Goal: Task Accomplishment & Management: Manage account settings

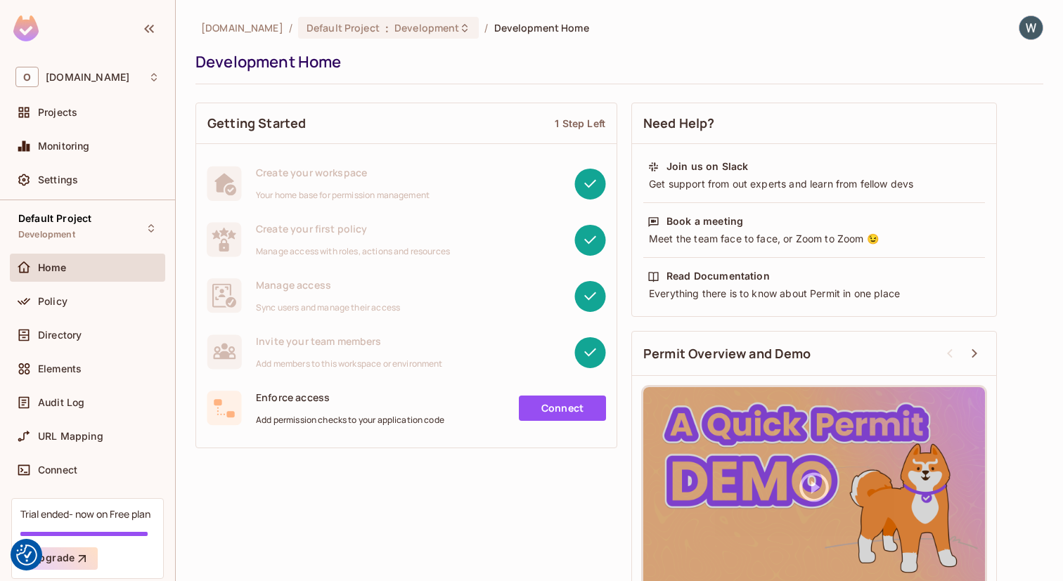
click at [281, 491] on div "Getting Started 1 Step Left Create your workspace Your home base for permission…" at bounding box center [619, 353] width 848 height 515
click at [70, 338] on span "Directory" at bounding box center [60, 335] width 44 height 11
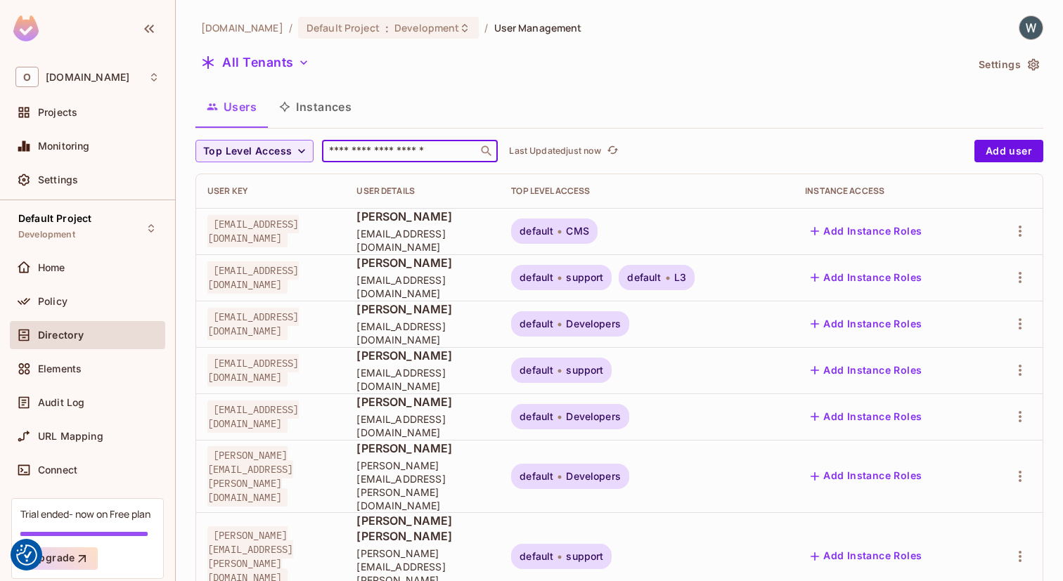
click at [430, 152] on input "text" at bounding box center [400, 151] width 148 height 14
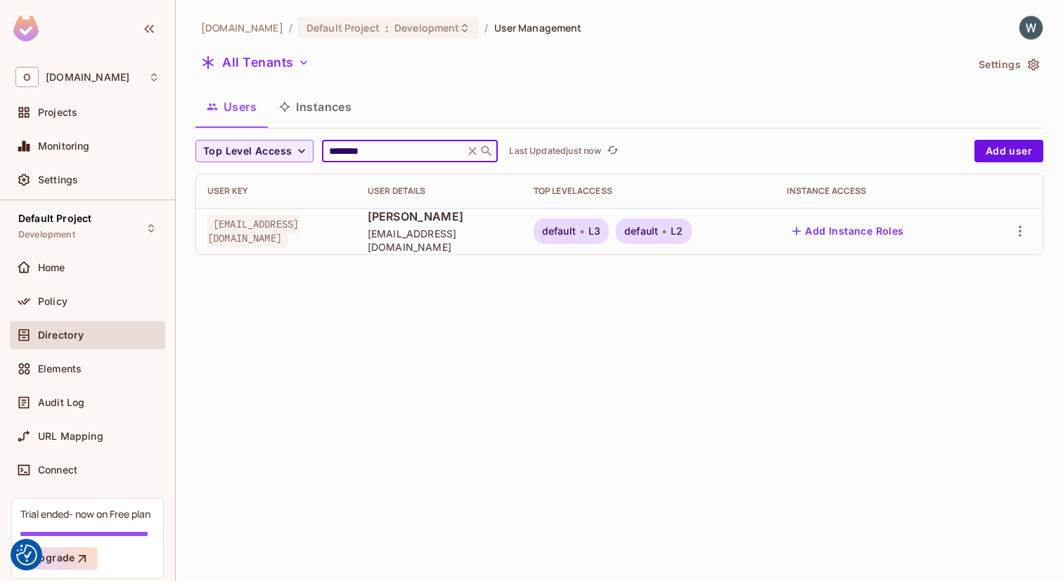
type input "********"
click at [742, 341] on div "[DOMAIN_NAME] / Default Project : Development / User Management All Tenants Set…" at bounding box center [619, 290] width 887 height 581
click at [876, 231] on button "Add Instance Roles" at bounding box center [848, 231] width 122 height 22
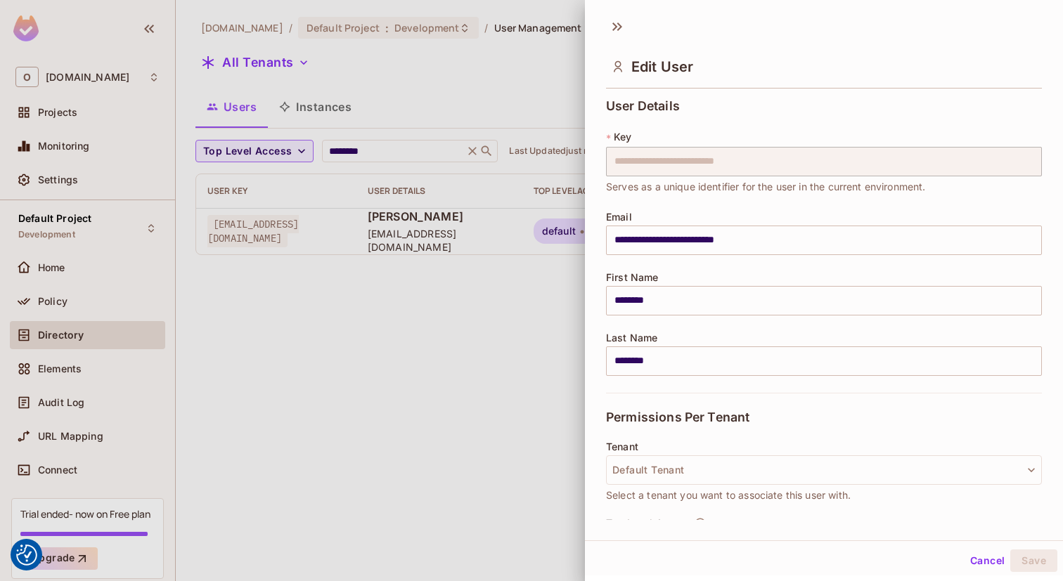
scroll to position [179, 0]
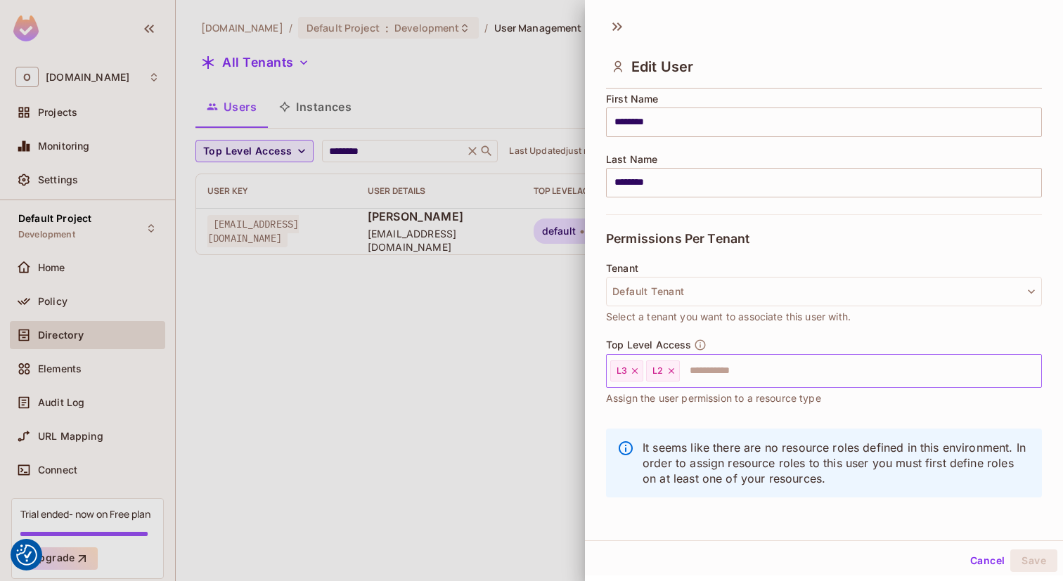
click at [711, 372] on input "text" at bounding box center [847, 371] width 333 height 28
type input "*******"
click at [690, 406] on li "Developers" at bounding box center [824, 406] width 436 height 25
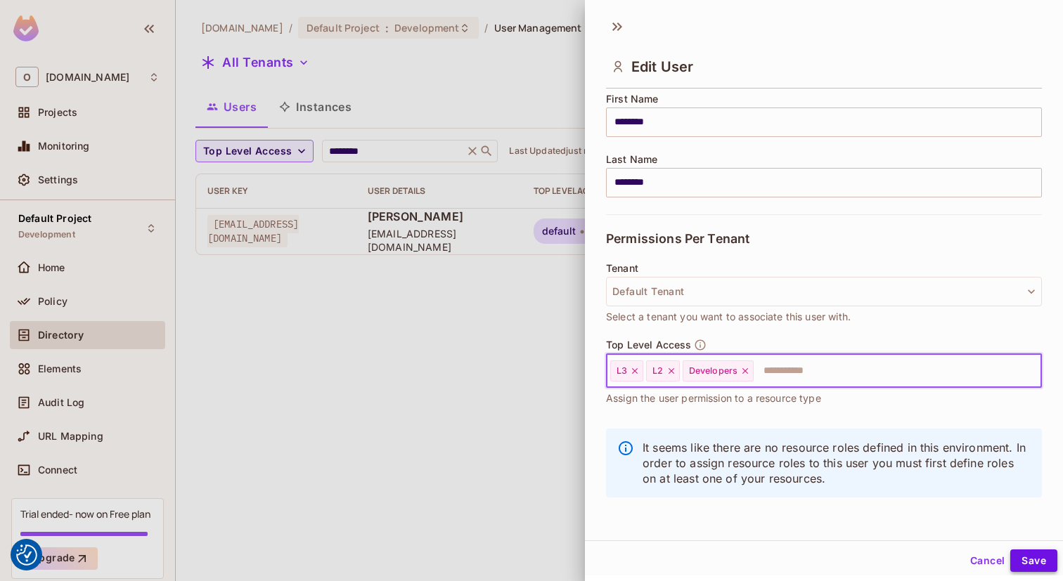
click at [1024, 562] on button "Save" at bounding box center [1033, 561] width 47 height 22
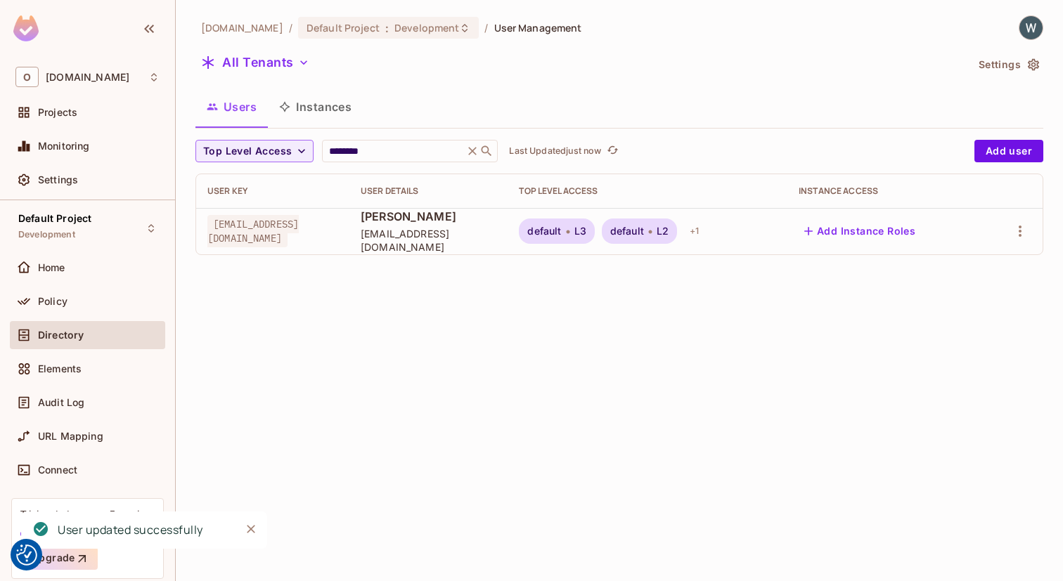
click at [458, 457] on div "[DOMAIN_NAME] / Default Project : Development / User Management All Tenants Set…" at bounding box center [619, 290] width 887 height 581
click at [282, 150] on span "Top Level Access" at bounding box center [247, 152] width 89 height 18
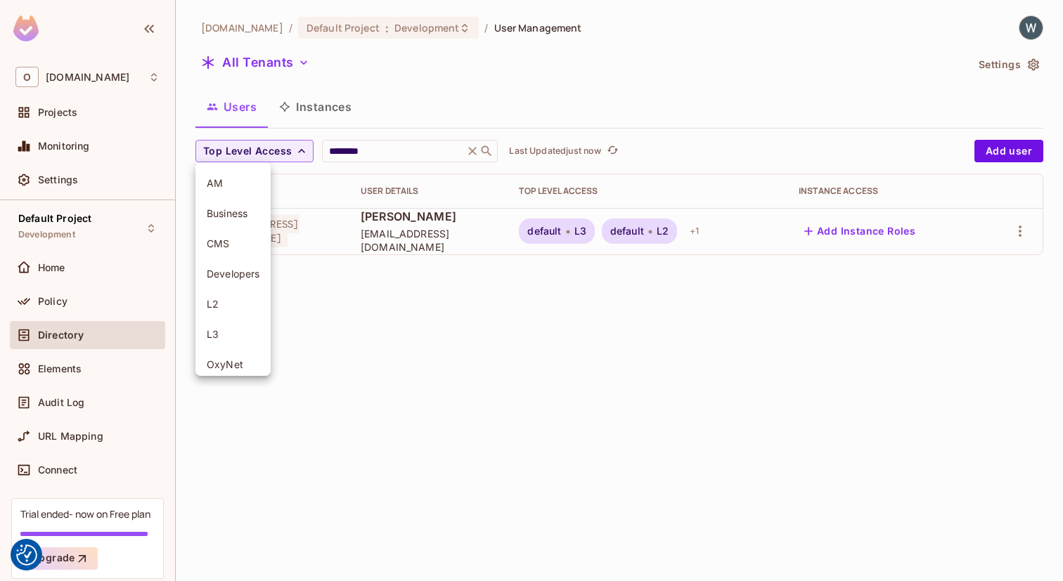
click at [413, 369] on div at bounding box center [531, 290] width 1063 height 581
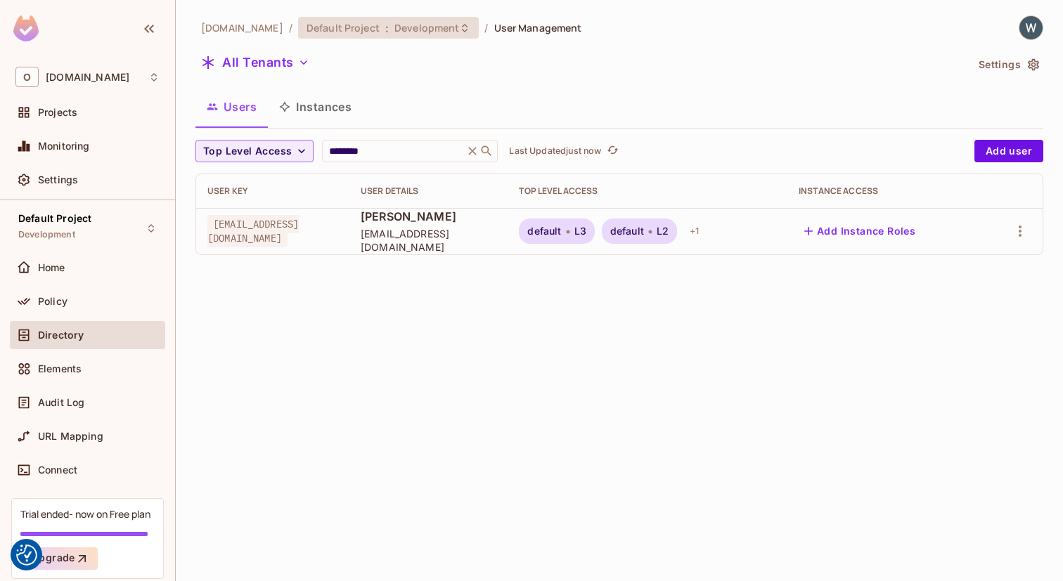
click at [394, 21] on span "Development" at bounding box center [426, 27] width 65 height 13
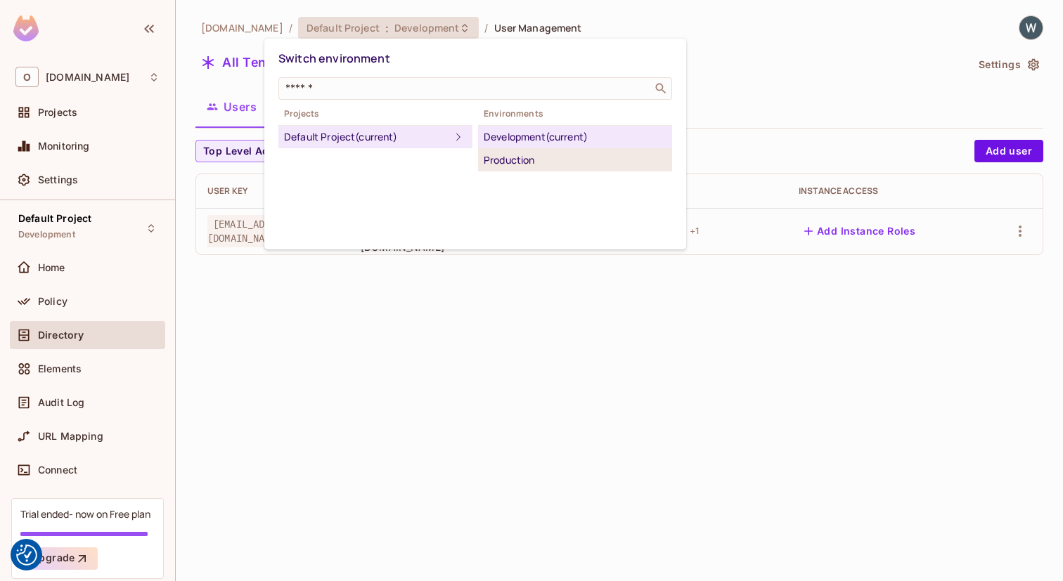
click at [532, 166] on div "Production" at bounding box center [575, 160] width 183 height 17
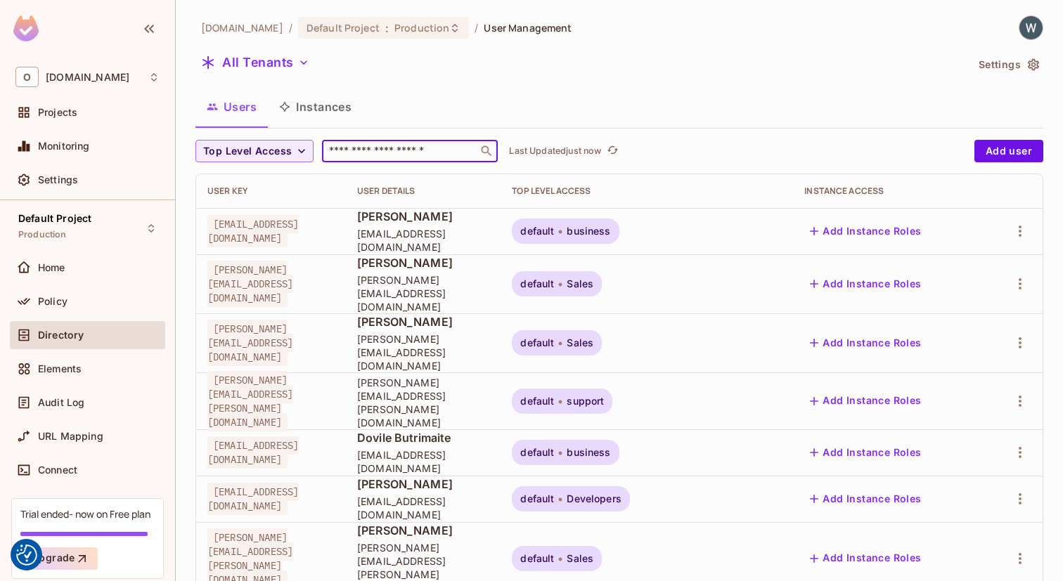
click at [409, 154] on input "text" at bounding box center [400, 151] width 148 height 14
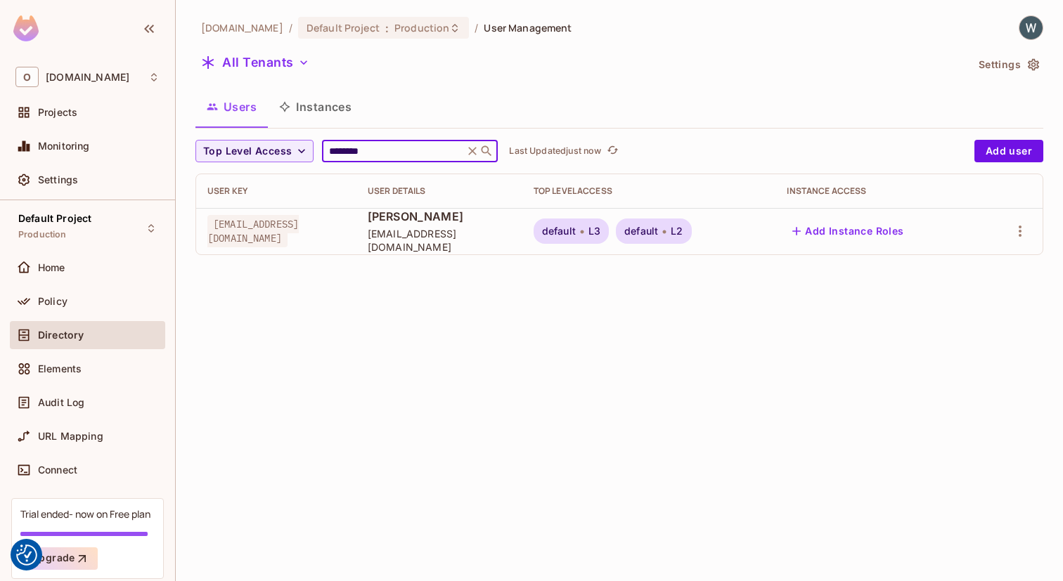
type input "********"
click at [802, 369] on div "[DOMAIN_NAME] / Default Project : Production / User Management All Tenants Sett…" at bounding box center [619, 290] width 887 height 581
click at [1023, 231] on icon "button" at bounding box center [1020, 231] width 17 height 17
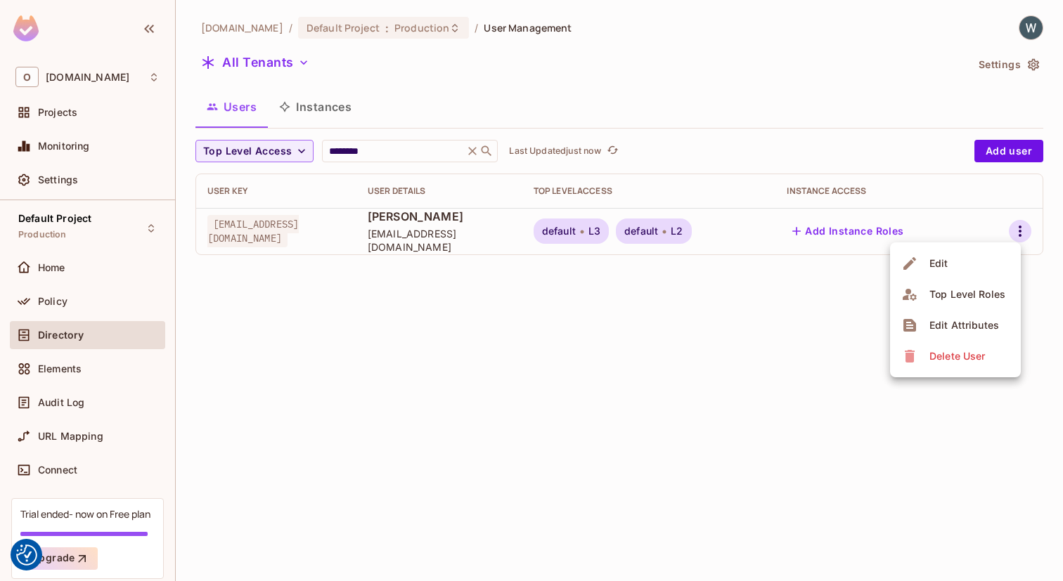
click at [480, 356] on div at bounding box center [531, 290] width 1063 height 581
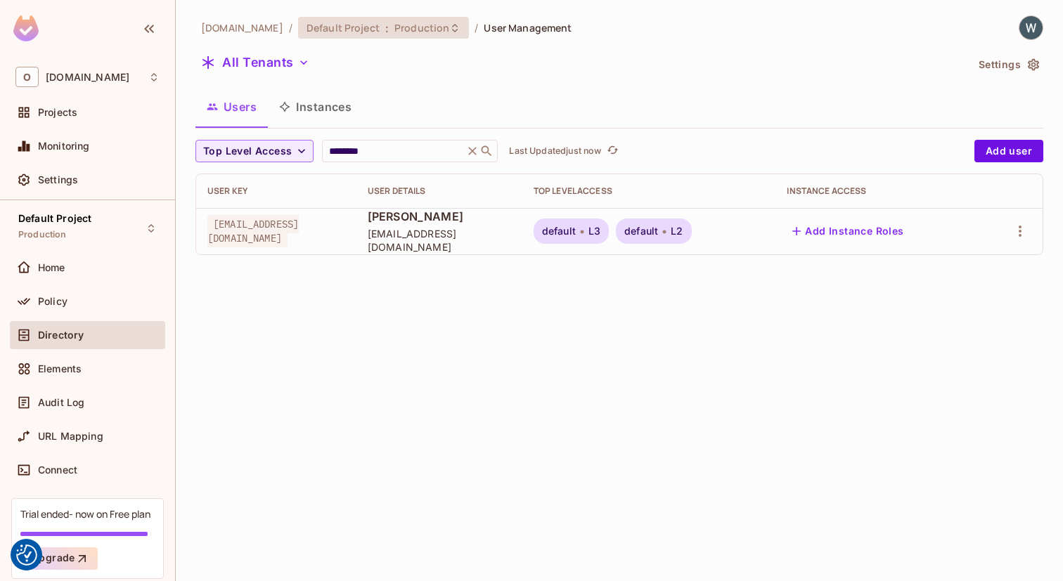
click at [371, 34] on div "Default Project : Production" at bounding box center [383, 28] width 171 height 22
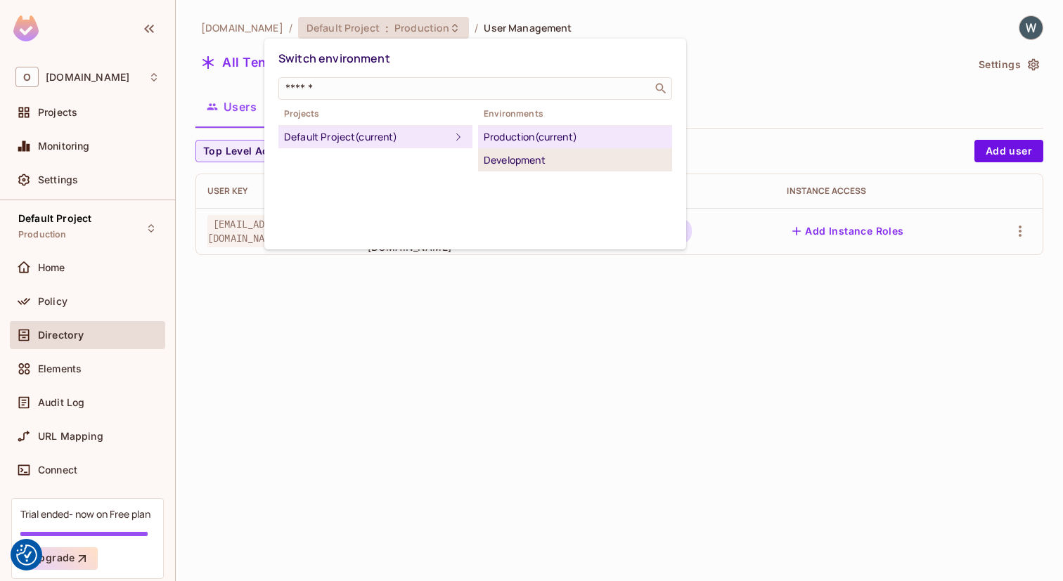
click at [527, 161] on div "Development" at bounding box center [575, 160] width 183 height 17
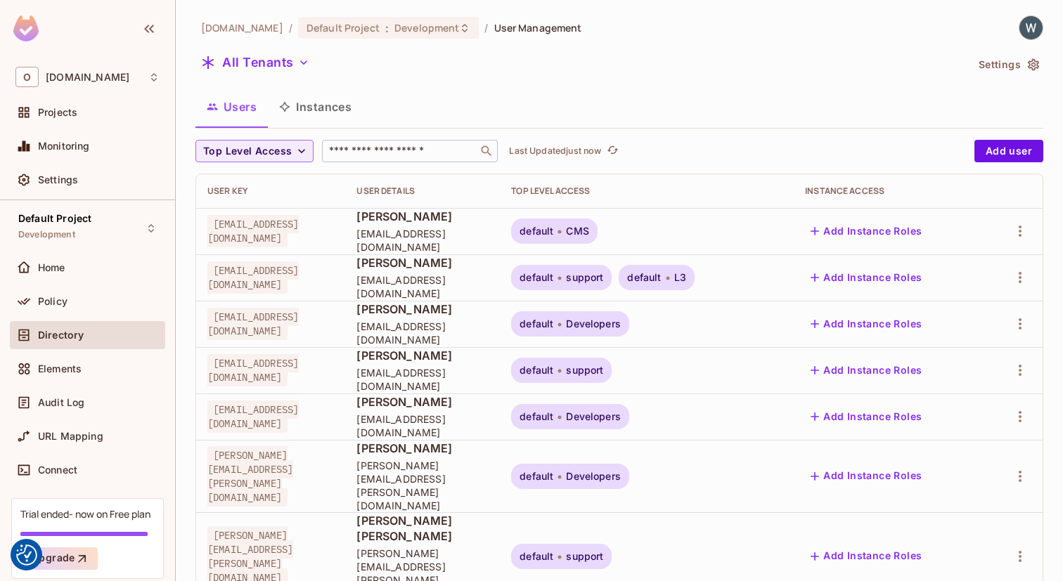
click at [389, 146] on input "text" at bounding box center [400, 151] width 148 height 14
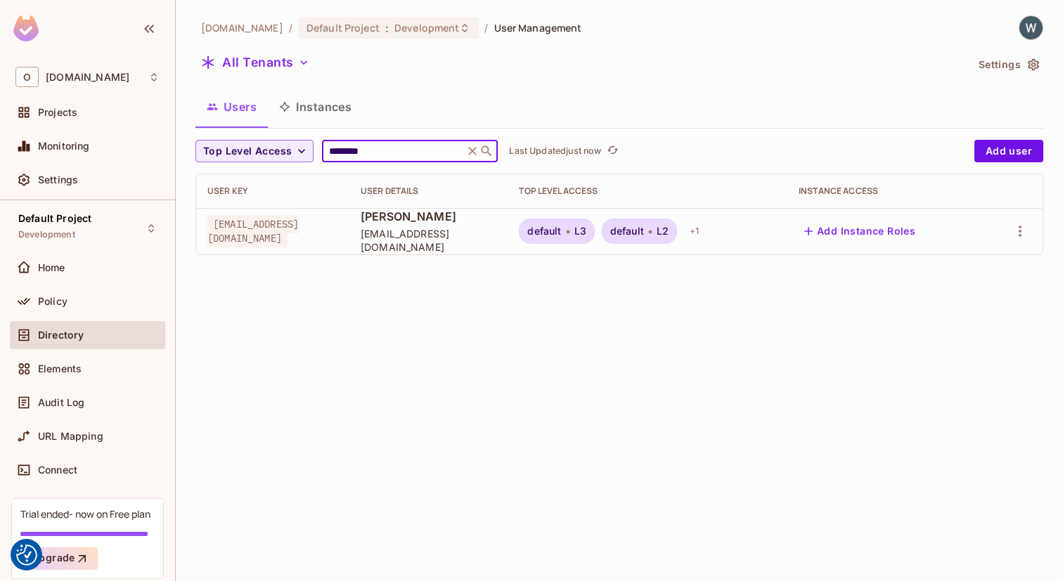
type input "********"
click at [652, 228] on icon at bounding box center [650, 232] width 4 height 17
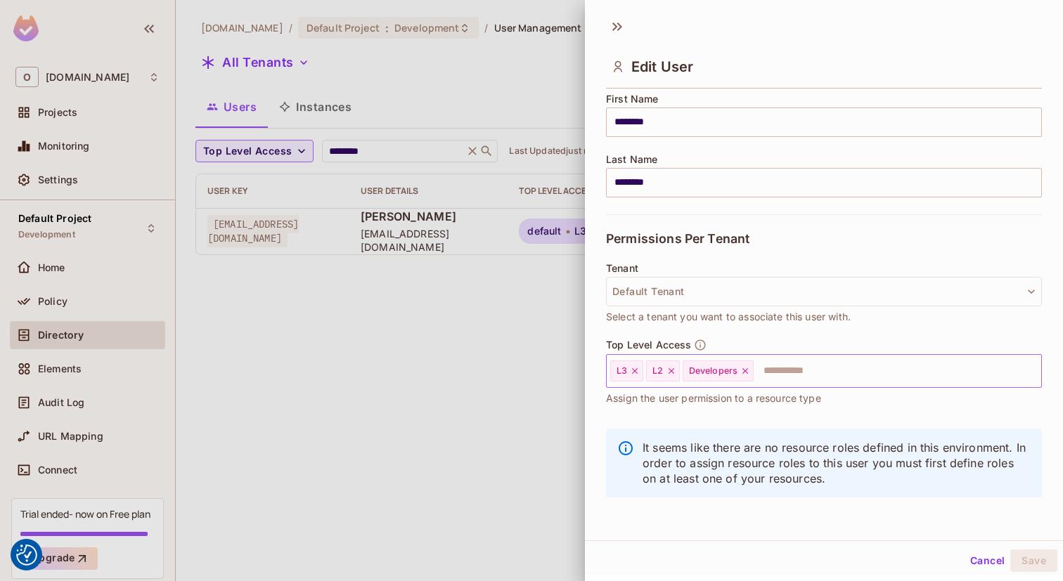
click at [636, 371] on icon at bounding box center [635, 371] width 10 height 10
click at [1048, 562] on button "Save" at bounding box center [1033, 561] width 47 height 22
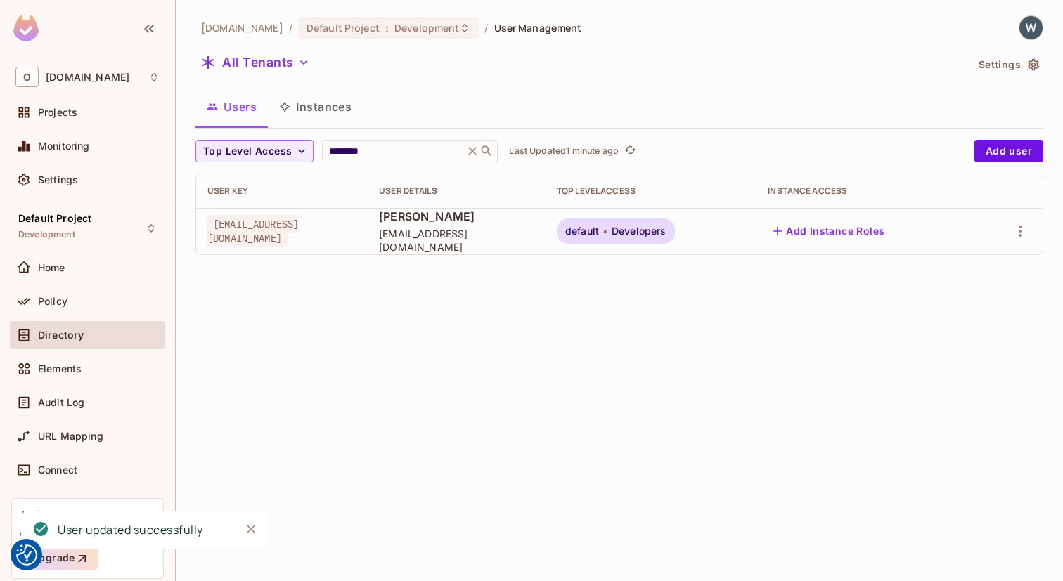
click at [468, 344] on div "[DOMAIN_NAME] / Default Project : Development / User Management All Tenants Set…" at bounding box center [619, 290] width 887 height 581
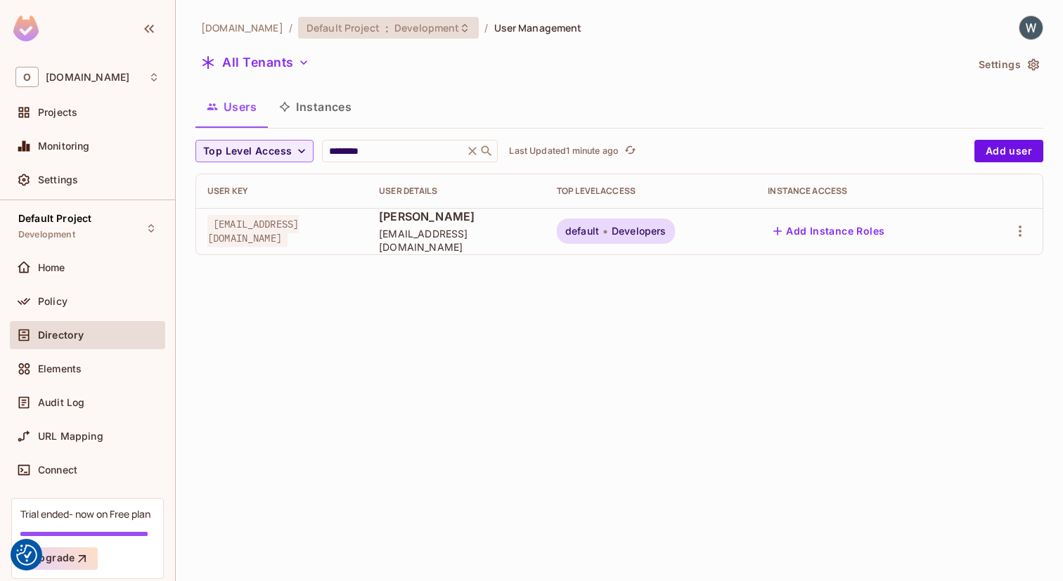
click at [394, 32] on span "Development" at bounding box center [426, 27] width 65 height 13
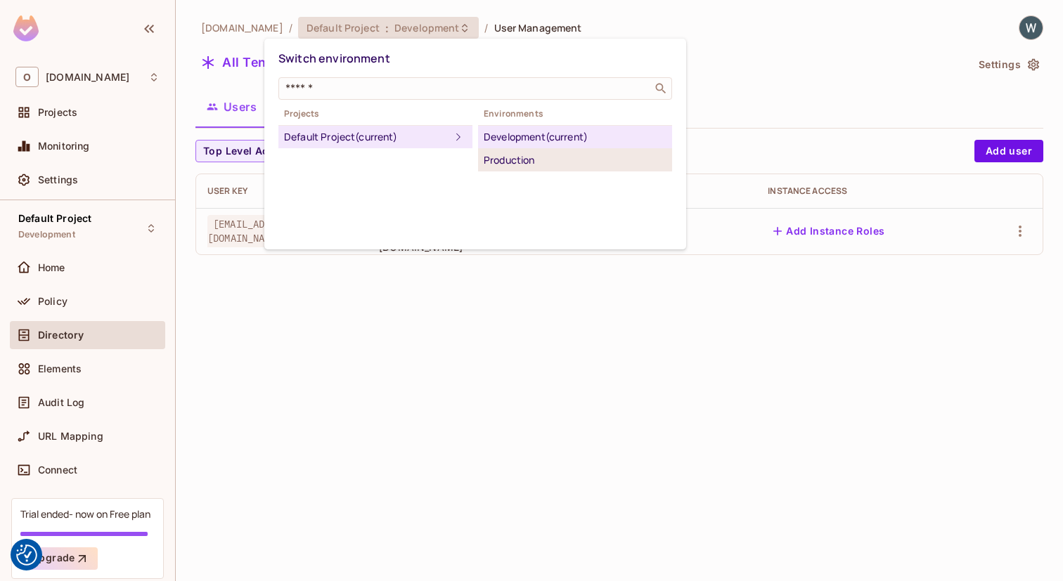
click at [546, 161] on div "Production" at bounding box center [575, 160] width 183 height 17
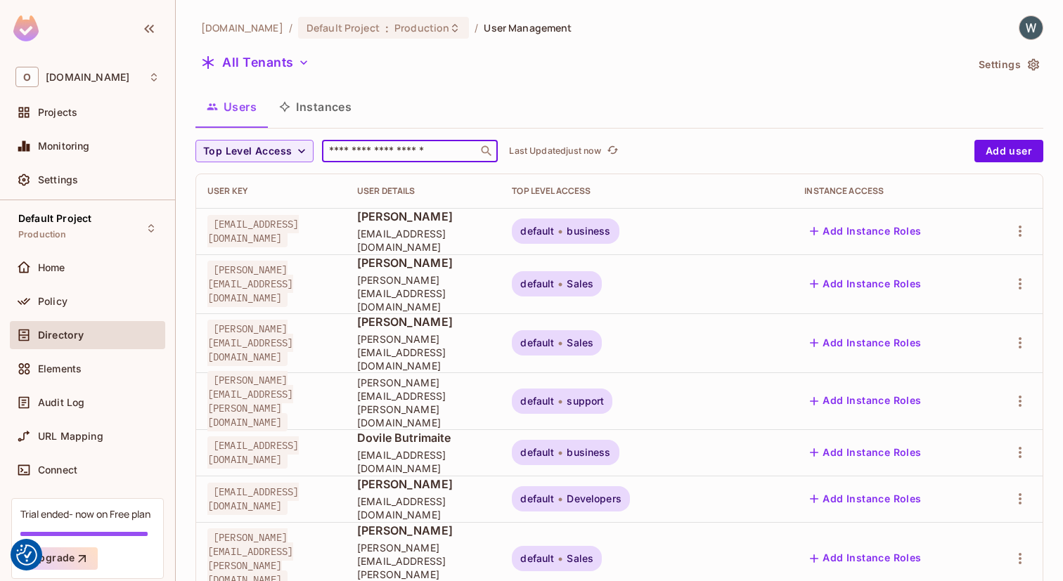
click at [394, 147] on input "text" at bounding box center [400, 151] width 148 height 14
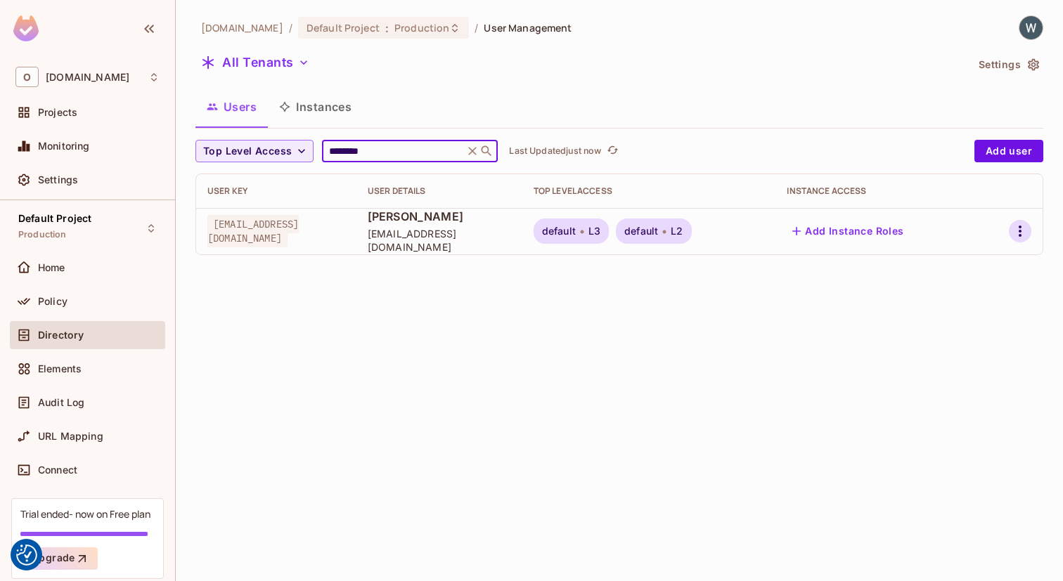
type input "********"
click at [1020, 236] on icon "button" at bounding box center [1020, 231] width 3 height 11
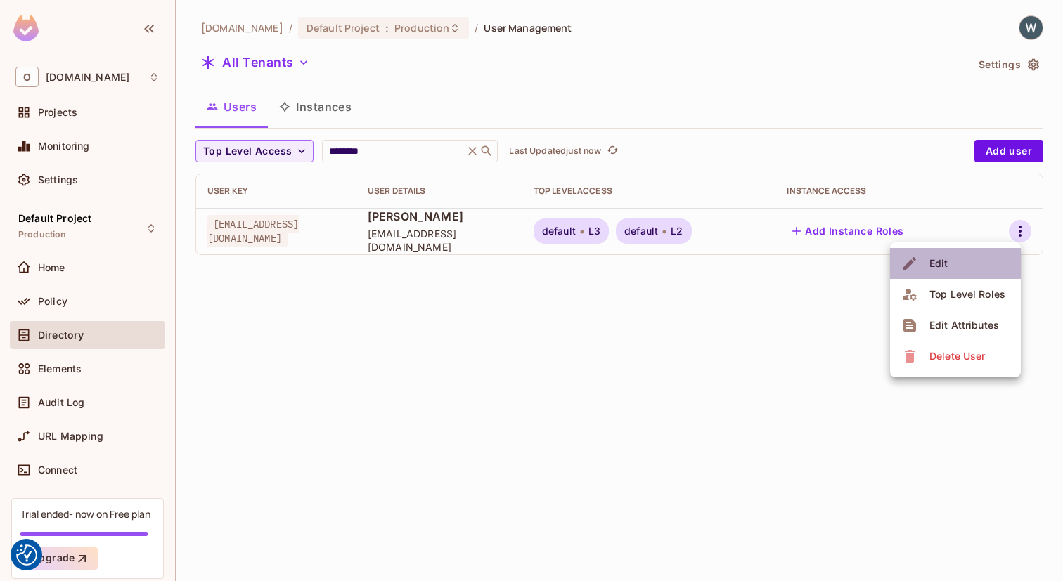
click at [941, 270] on div "Edit" at bounding box center [938, 264] width 19 height 14
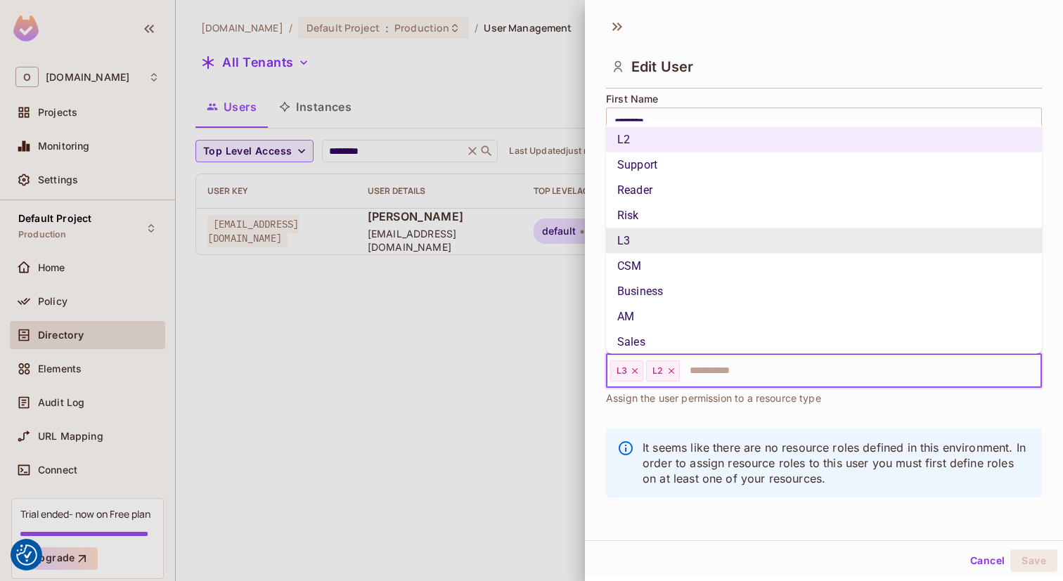
click at [713, 371] on input "text" at bounding box center [847, 371] width 333 height 28
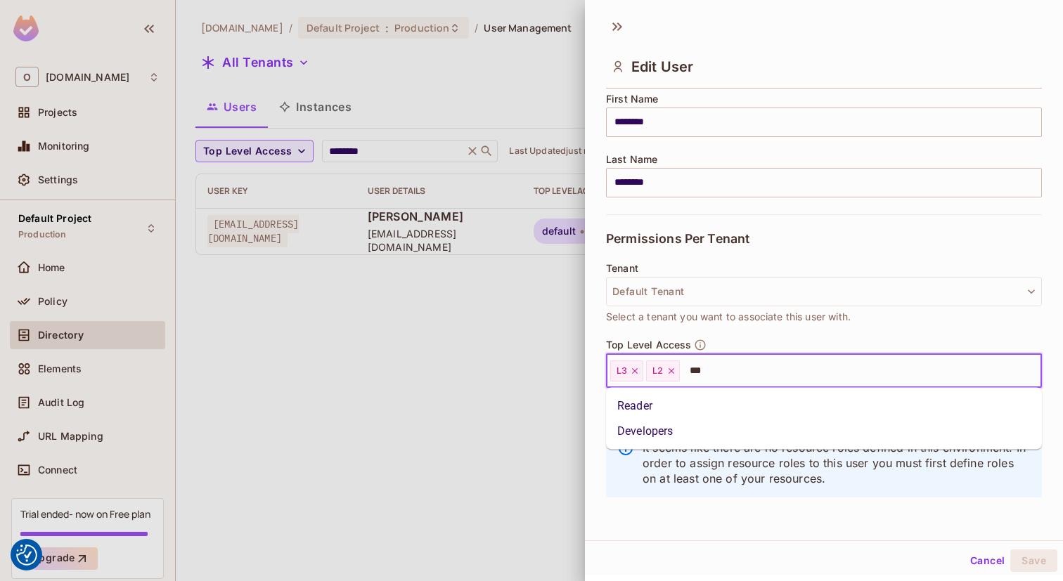
type input "****"
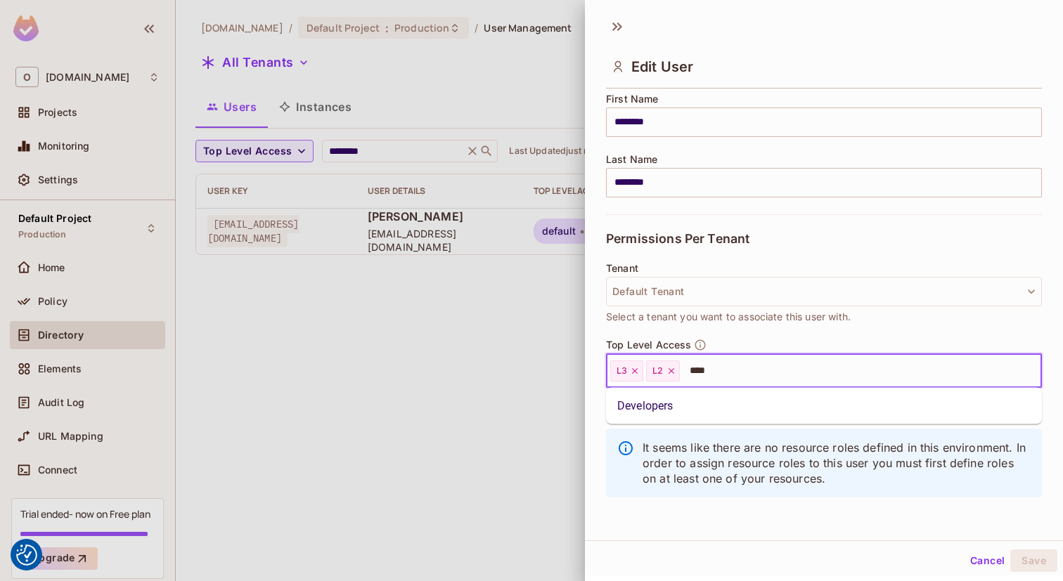
click at [674, 406] on li "Developers" at bounding box center [824, 406] width 436 height 25
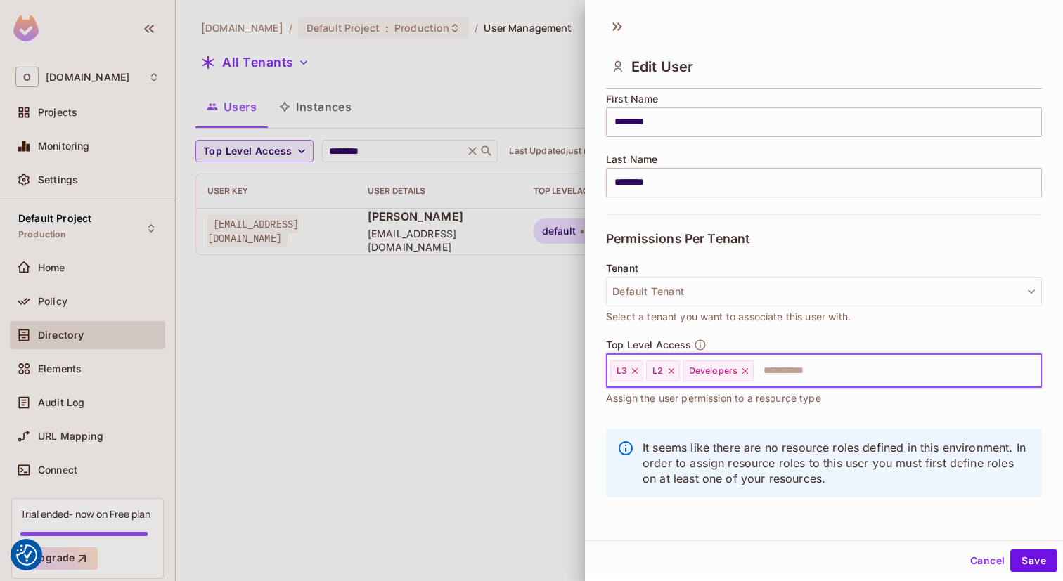
click at [671, 371] on icon at bounding box center [671, 371] width 10 height 10
click at [636, 373] on icon at bounding box center [635, 371] width 10 height 10
click at [1022, 562] on button "Save" at bounding box center [1033, 561] width 47 height 22
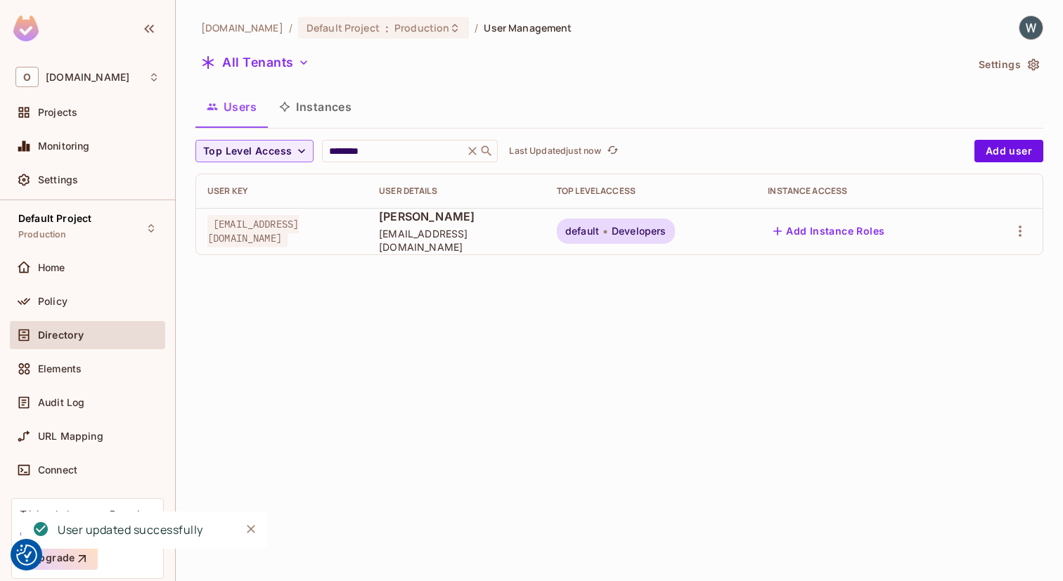
click at [435, 418] on div "[DOMAIN_NAME] / Default Project : Production / User Management All Tenants Sett…" at bounding box center [619, 290] width 887 height 581
